Goal: Contribute content

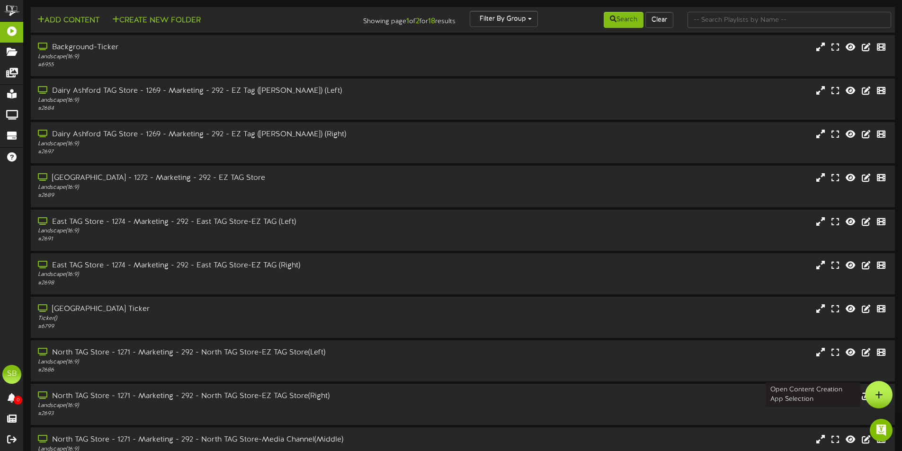
click at [876, 394] on icon at bounding box center [879, 394] width 8 height 9
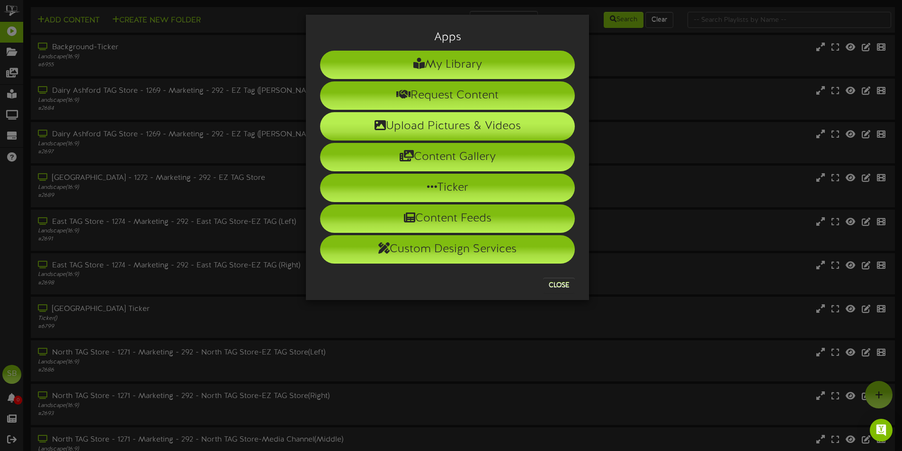
click at [450, 131] on li "Upload Pictures & Videos" at bounding box center [447, 126] width 255 height 28
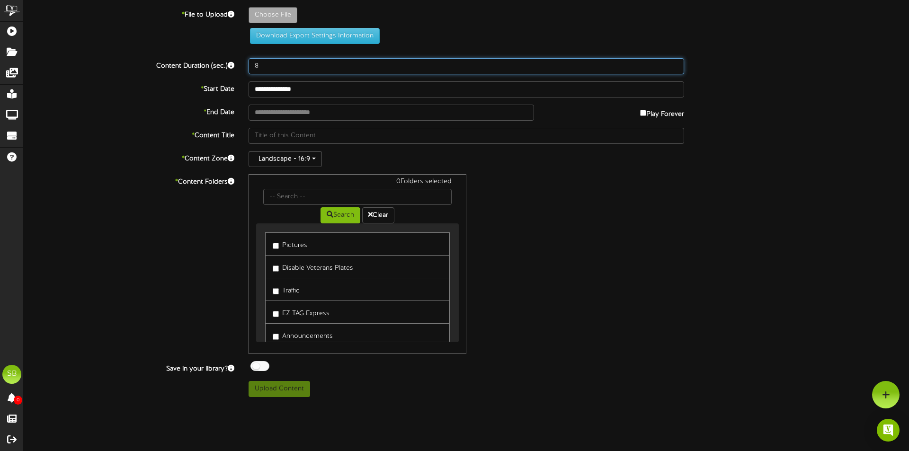
click at [283, 59] on input "8" at bounding box center [465, 66] width 435 height 16
type input "30"
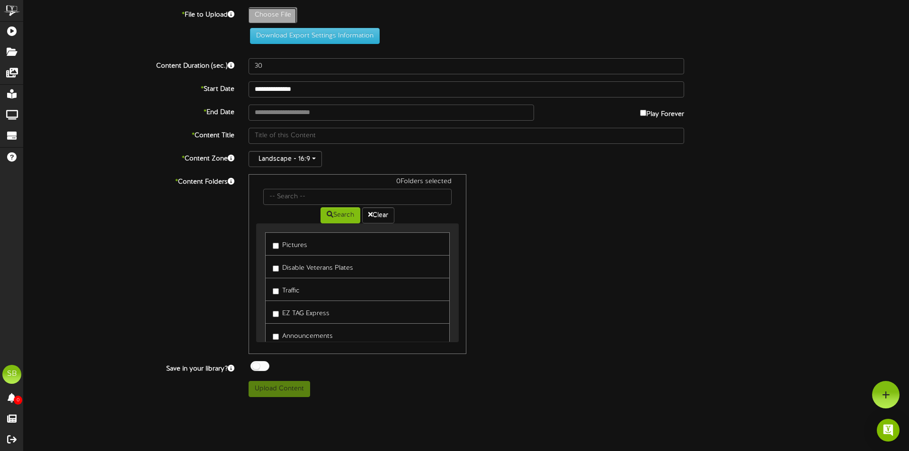
type input "**********"
type input "NewLookEZTAG_Revel_Final002"
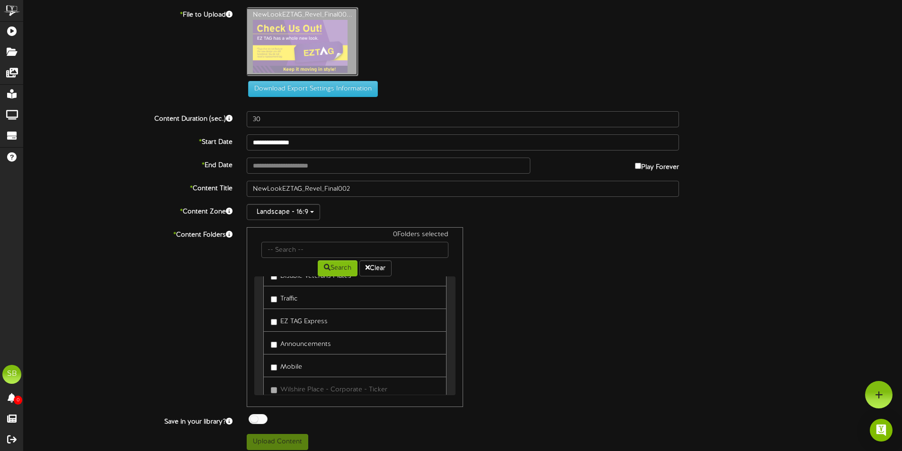
scroll to position [47, 0]
click at [334, 339] on link "Announcements" at bounding box center [354, 340] width 183 height 23
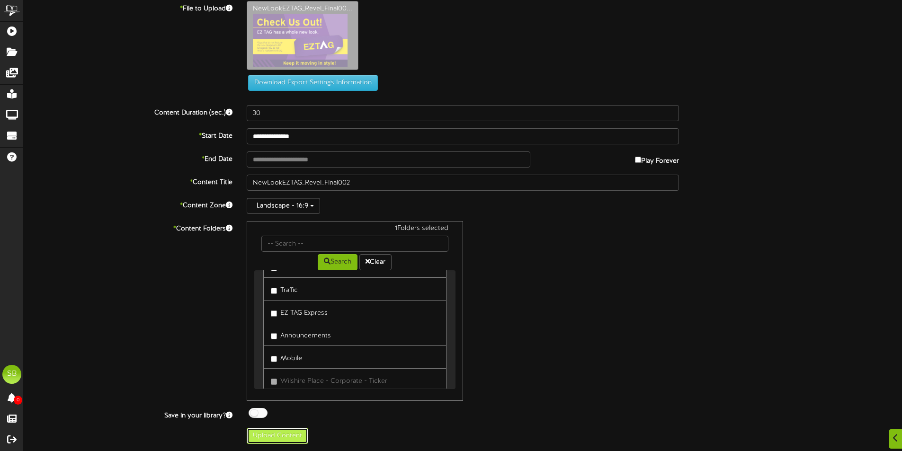
click at [291, 441] on button "Upload Content" at bounding box center [278, 436] width 62 height 16
type input "**********"
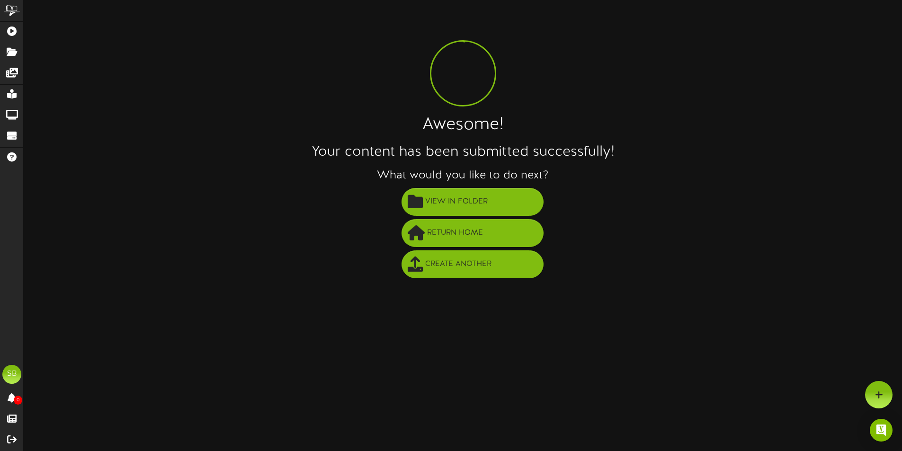
scroll to position [0, 0]
click at [433, 198] on span "View in Folder" at bounding box center [459, 202] width 67 height 16
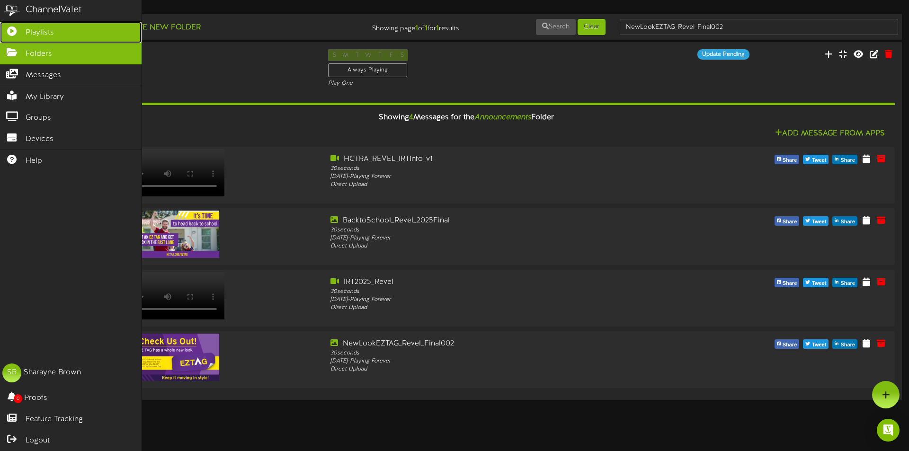
click at [32, 32] on span "Playlists" at bounding box center [40, 32] width 28 height 11
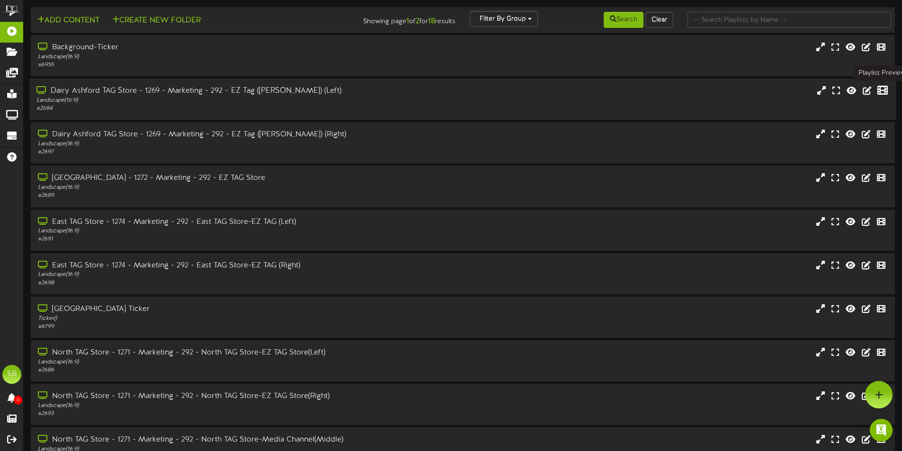
click at [883, 92] on icon at bounding box center [882, 90] width 10 height 10
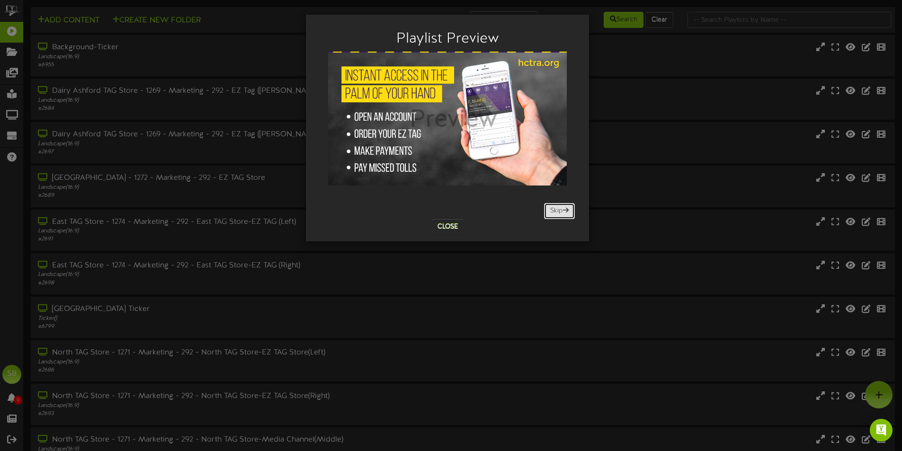
click at [561, 209] on button "Skip" at bounding box center [559, 211] width 31 height 16
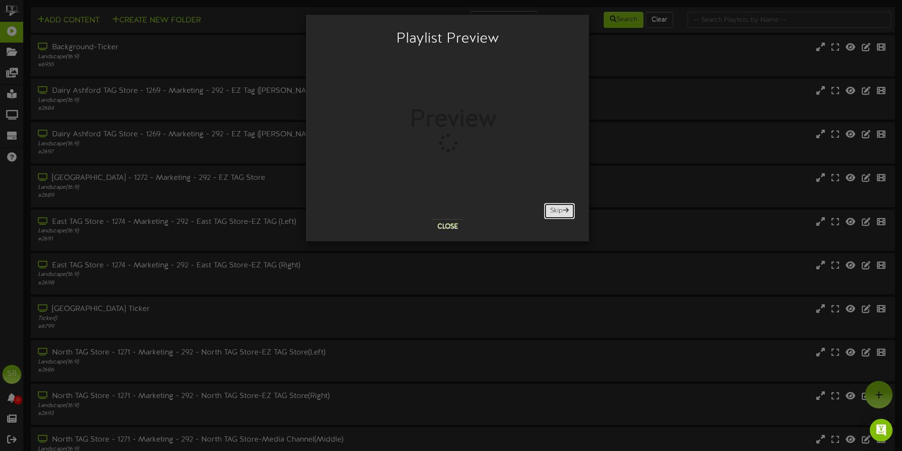
click at [561, 209] on button "Skip" at bounding box center [559, 211] width 31 height 16
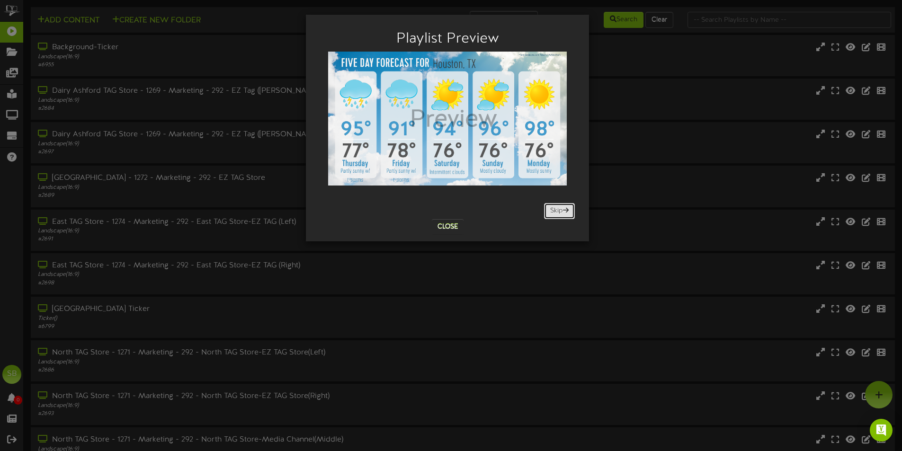
click at [561, 209] on button "Skip" at bounding box center [559, 211] width 31 height 16
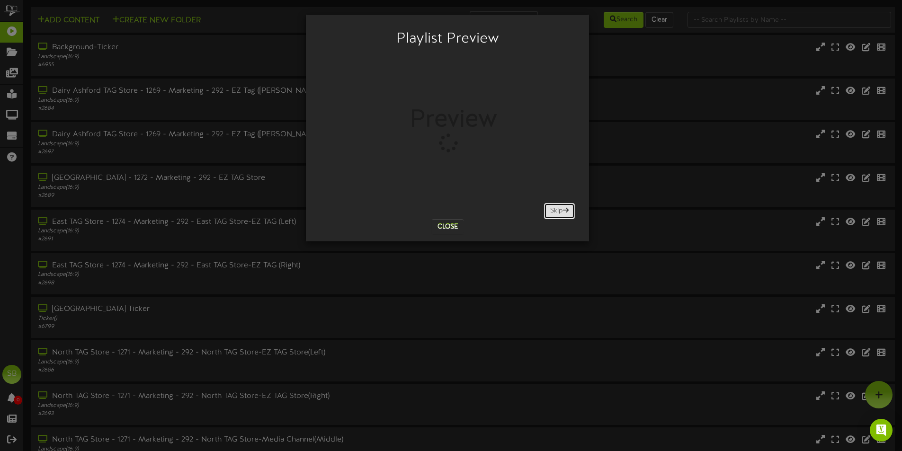
click at [561, 209] on button "Skip" at bounding box center [559, 211] width 31 height 16
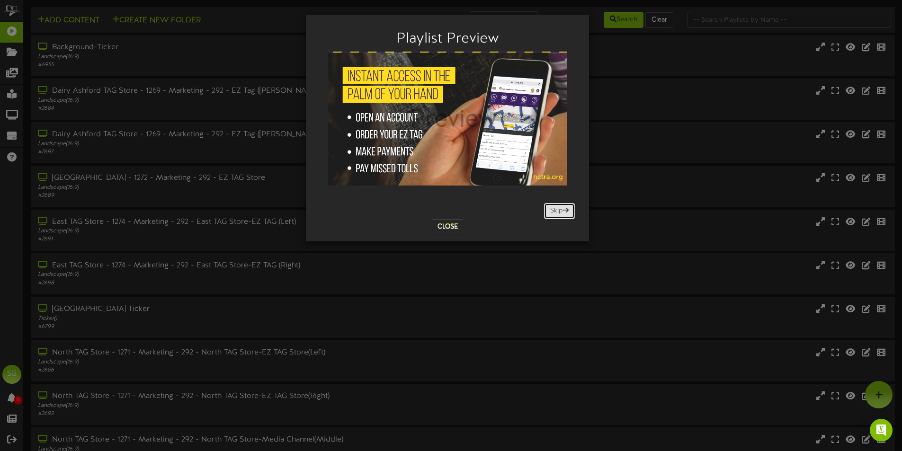
click at [561, 209] on button "Skip" at bounding box center [559, 211] width 31 height 16
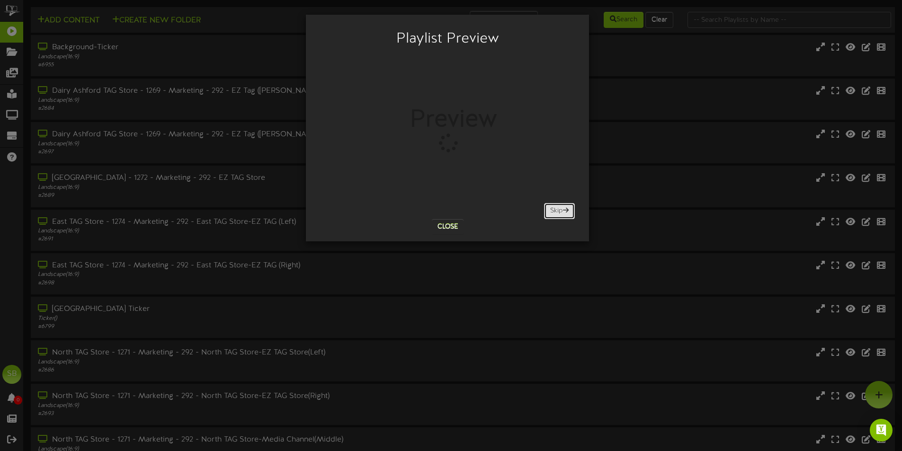
click at [561, 209] on button "Skip" at bounding box center [559, 211] width 31 height 16
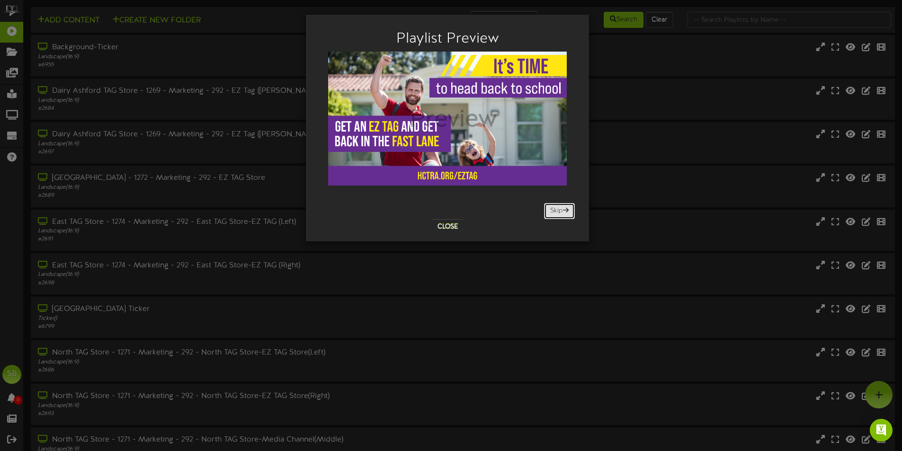
click at [561, 209] on button "Skip" at bounding box center [559, 211] width 31 height 16
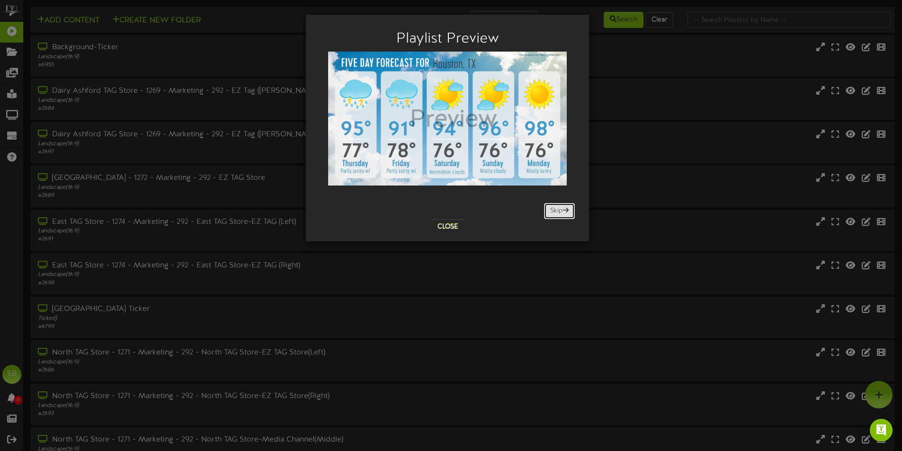
click at [561, 209] on button "Skip" at bounding box center [559, 211] width 31 height 16
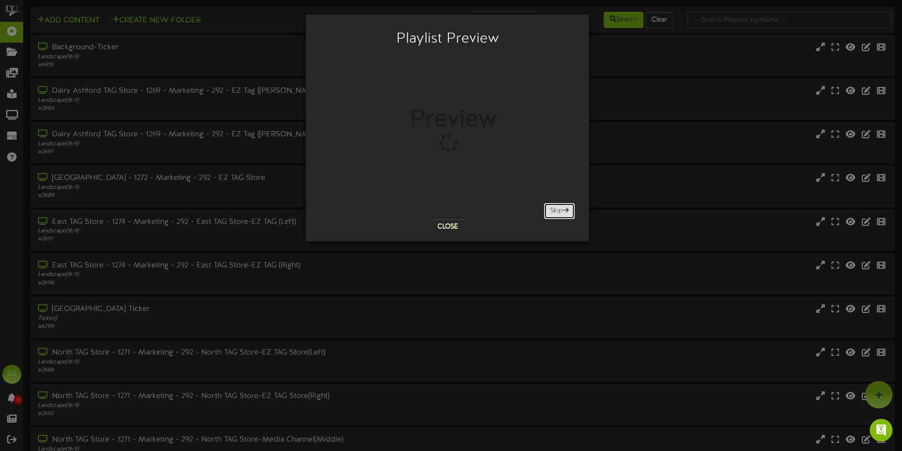
click at [561, 209] on button "Skip" at bounding box center [559, 211] width 31 height 16
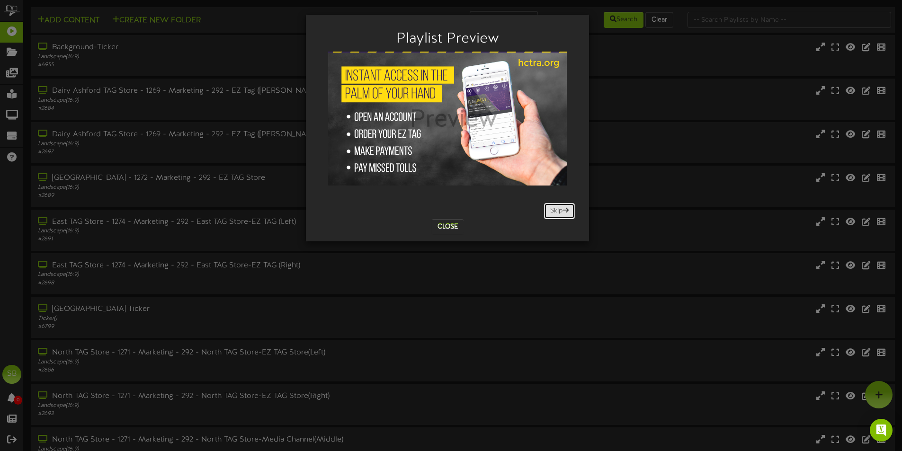
click at [561, 209] on button "Skip" at bounding box center [559, 211] width 31 height 16
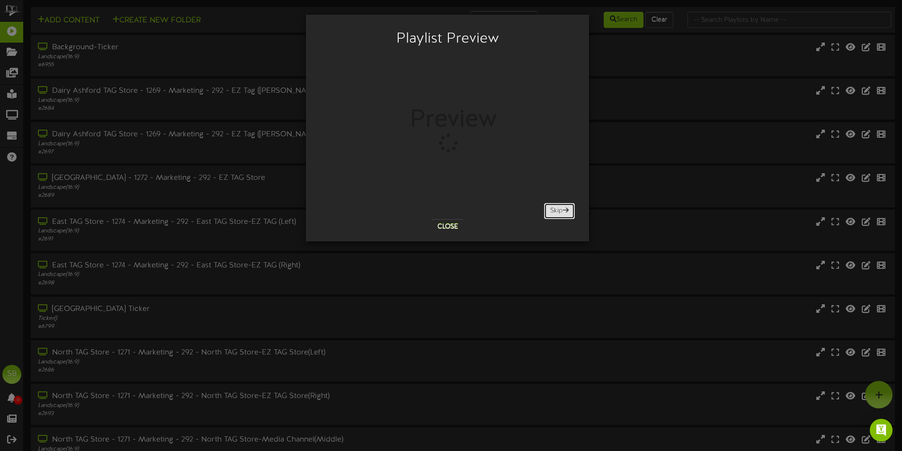
click at [561, 209] on button "Skip" at bounding box center [559, 211] width 31 height 16
click at [561, 208] on button "Skip" at bounding box center [559, 211] width 31 height 16
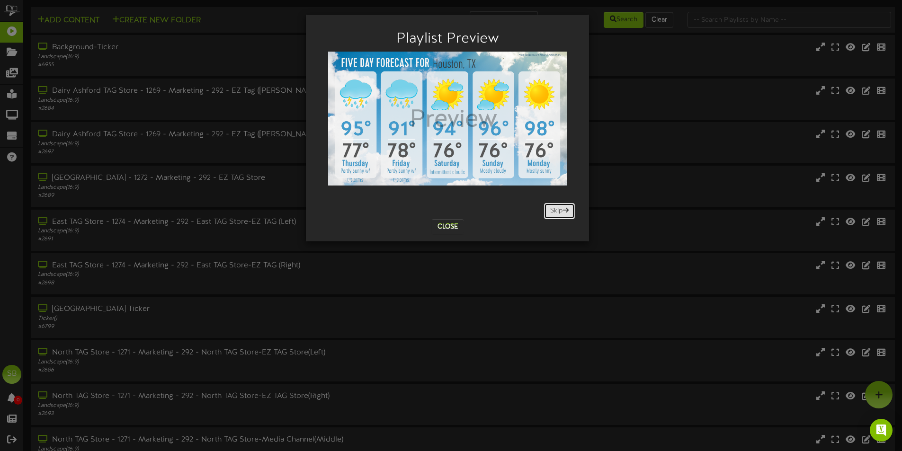
click at [561, 208] on button "Skip" at bounding box center [559, 211] width 31 height 16
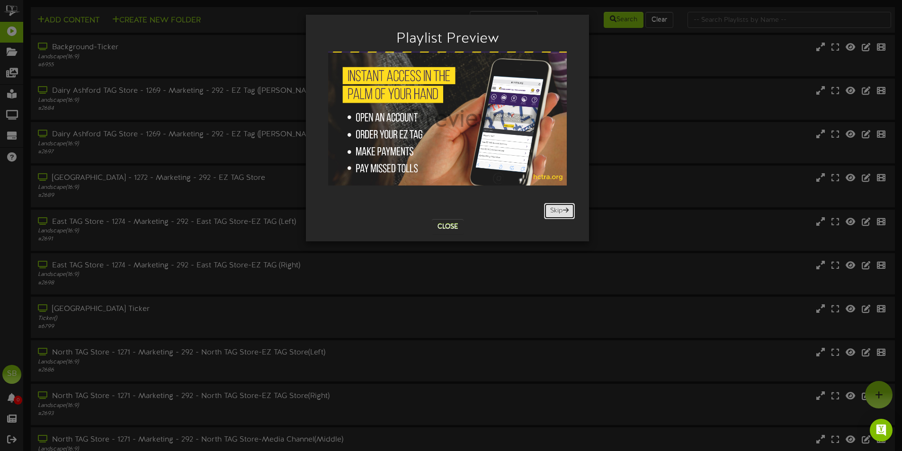
click at [557, 210] on button "Skip" at bounding box center [559, 211] width 31 height 16
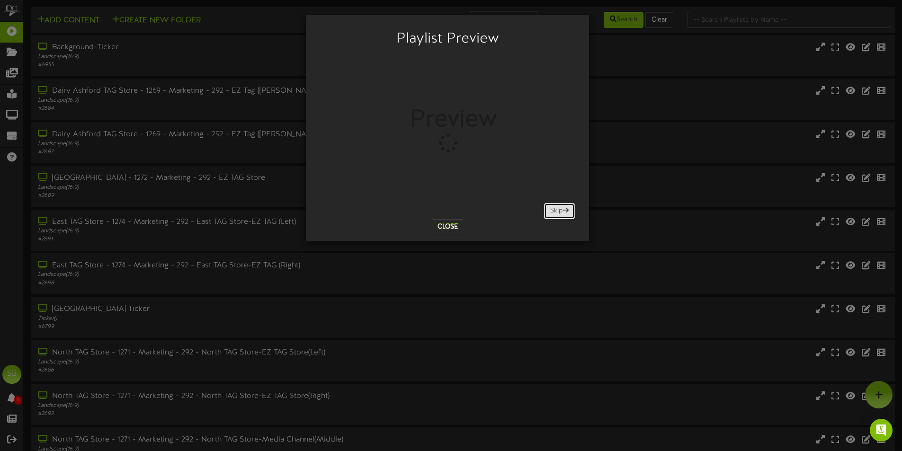
click at [557, 210] on button "Skip" at bounding box center [559, 211] width 31 height 16
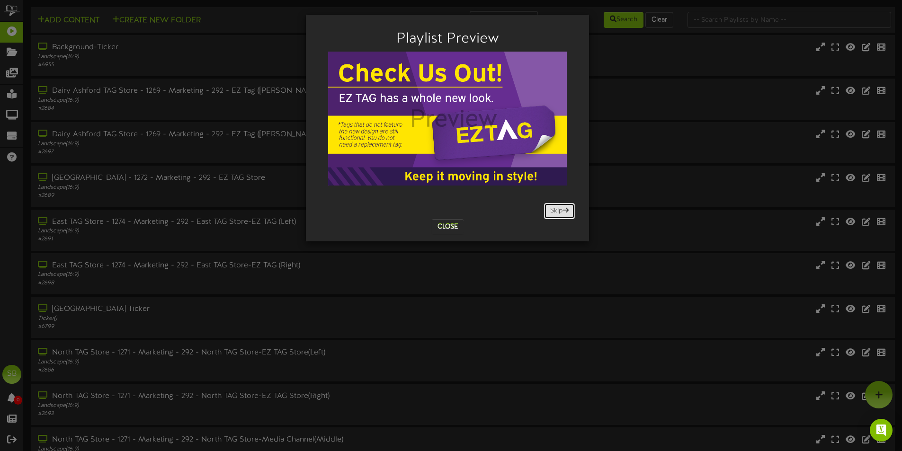
click at [557, 210] on button "Skip" at bounding box center [559, 211] width 31 height 16
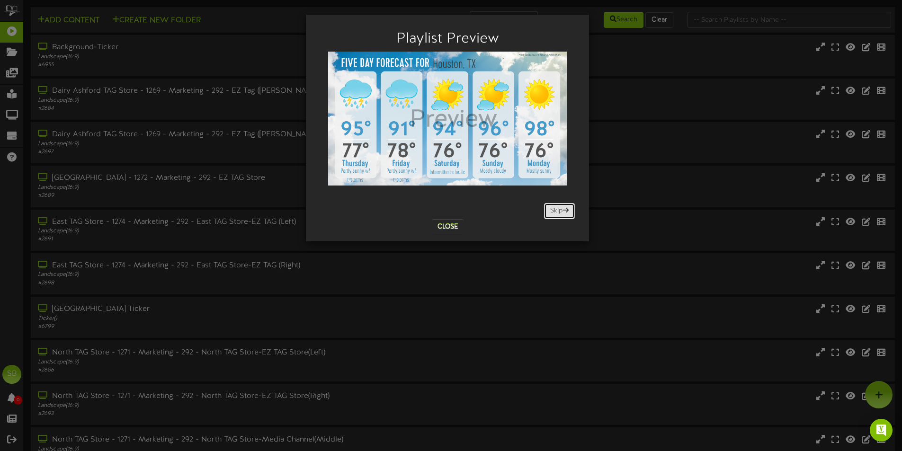
click at [559, 209] on button "Skip" at bounding box center [559, 211] width 31 height 16
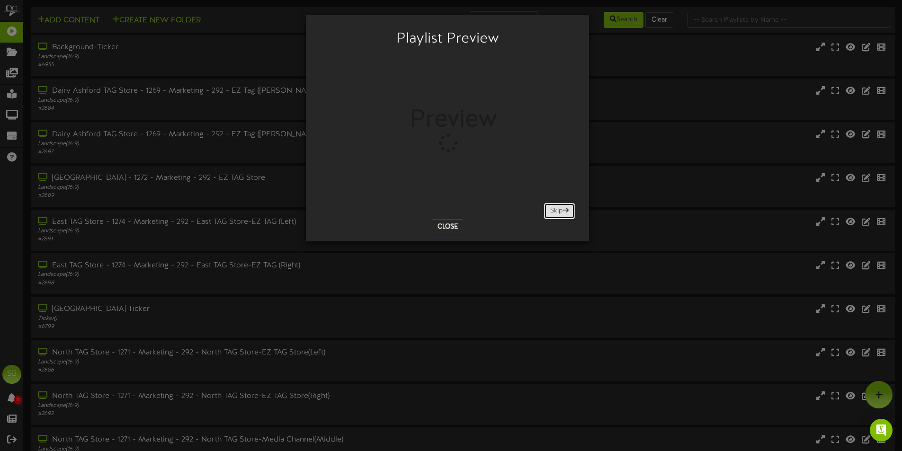
click at [559, 209] on button "Skip" at bounding box center [559, 211] width 31 height 16
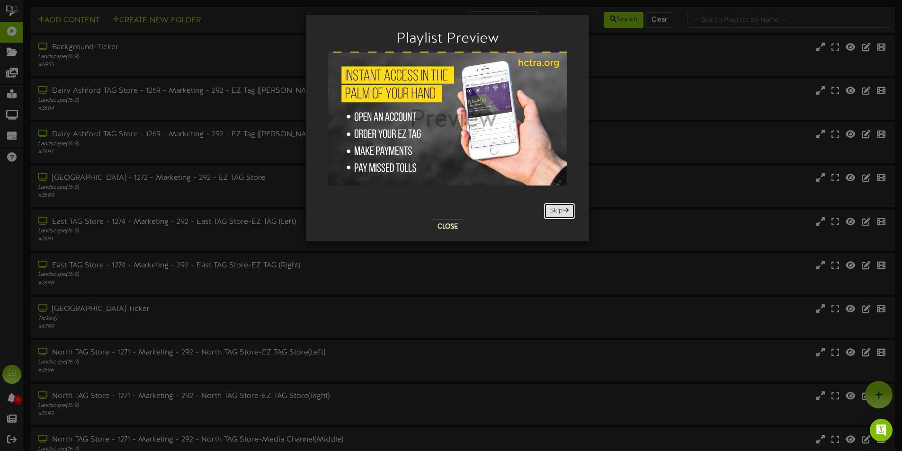
click at [559, 209] on button "Skip" at bounding box center [559, 211] width 31 height 16
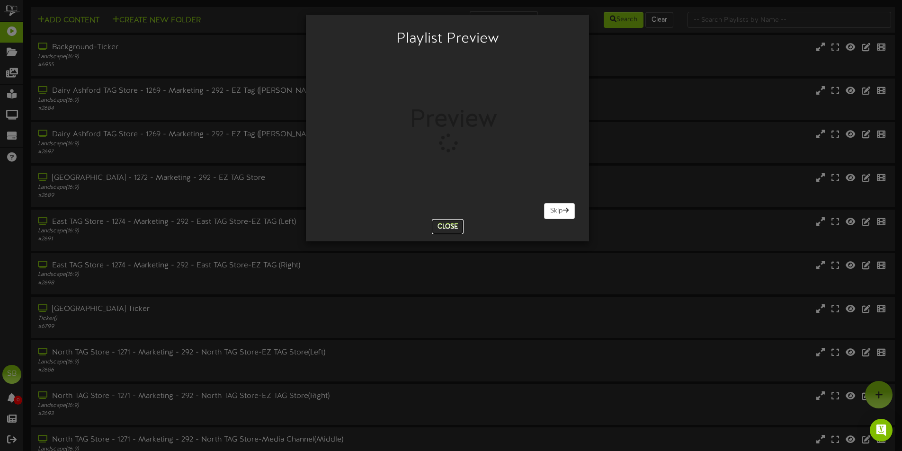
click at [440, 223] on button "Close" at bounding box center [448, 226] width 32 height 15
